Goal: Check status: Check status

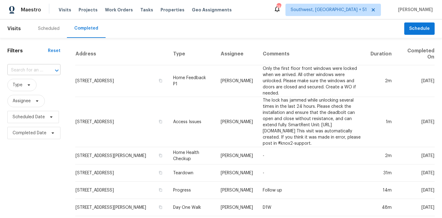
click at [33, 73] on input "text" at bounding box center [25, 70] width 36 height 10
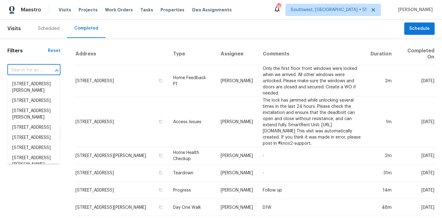
paste input "[STREET_ADDRESS]"
type input "[STREET_ADDRESS]"
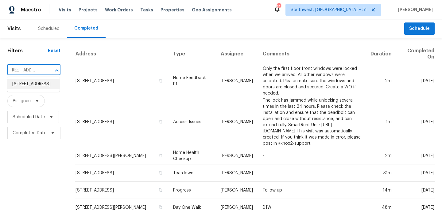
click at [27, 84] on li "503 Hackberry St, Lockhart, TX 78644" at bounding box center [33, 84] width 52 height 10
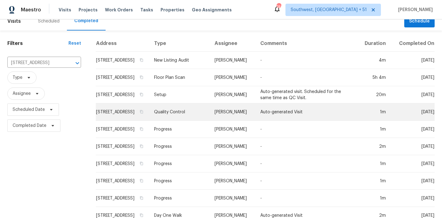
scroll to position [42, 0]
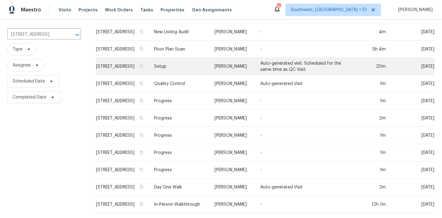
click at [192, 71] on td "Setup" at bounding box center [179, 66] width 61 height 17
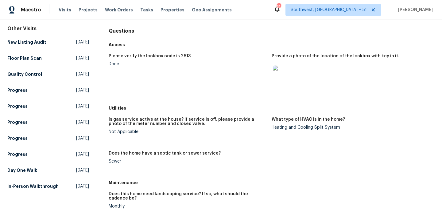
scroll to position [55, 0]
click at [76, 170] on span "Tue, Jul 29 2025" at bounding box center [82, 170] width 13 height 6
click at [69, 170] on html "Maestro Visits Projects Work Orders Tasks Properties Geo Assignments 746 Southw…" at bounding box center [221, 109] width 442 height 218
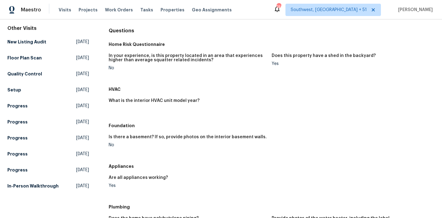
scroll to position [115, 0]
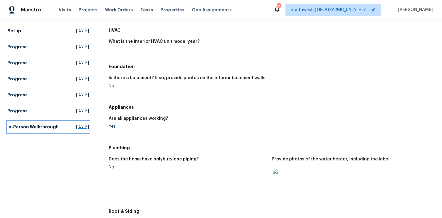
click at [76, 127] on span "Wed, Jul 02 2025" at bounding box center [82, 127] width 13 height 6
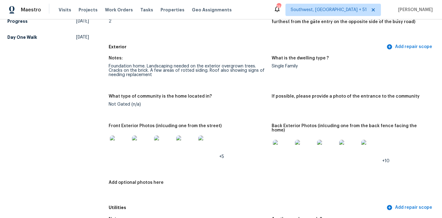
scroll to position [218, 0]
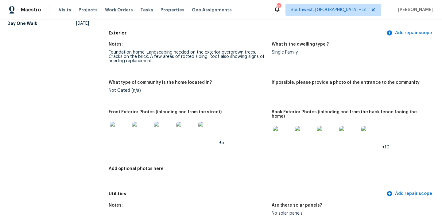
click at [122, 132] on img at bounding box center [120, 131] width 20 height 20
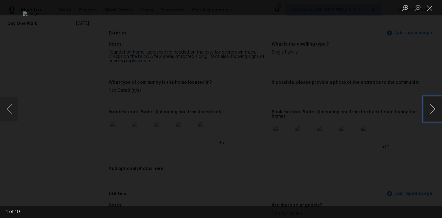
click at [429, 112] on button "Next image" at bounding box center [433, 108] width 18 height 25
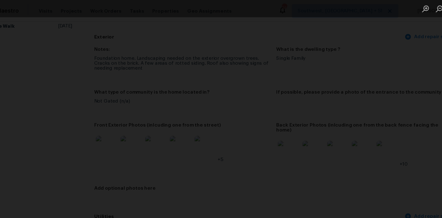
click at [217, 119] on img "Lightbox" at bounding box center [157, 101] width 502 height 247
